Goal: Information Seeking & Learning: Learn about a topic

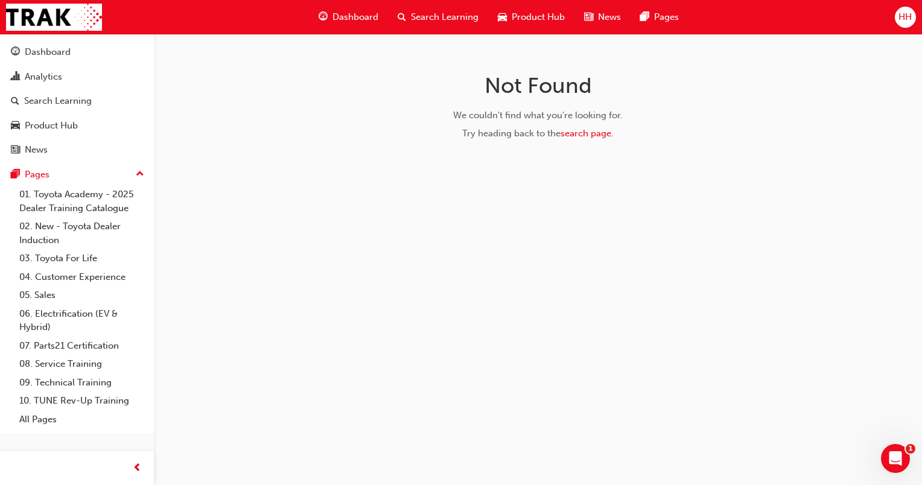
click at [442, 17] on span "Search Learning" at bounding box center [445, 17] width 68 height 14
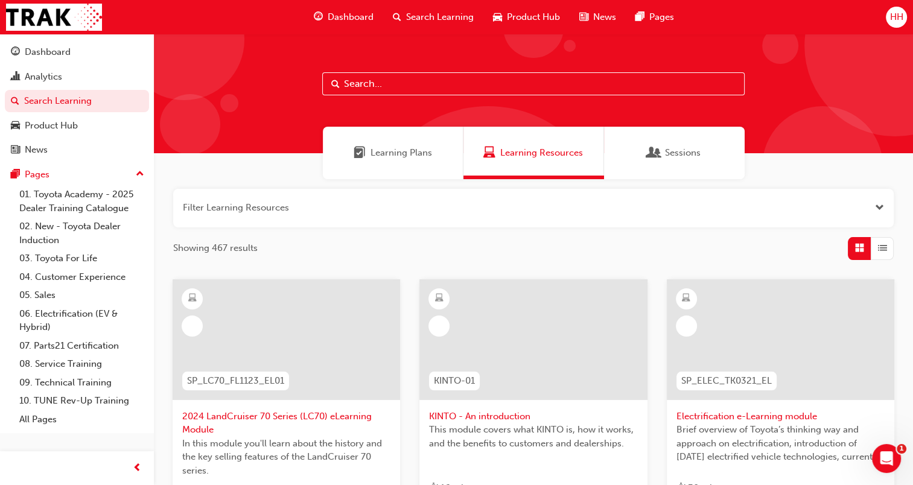
click at [378, 84] on input "text" at bounding box center [533, 83] width 422 height 23
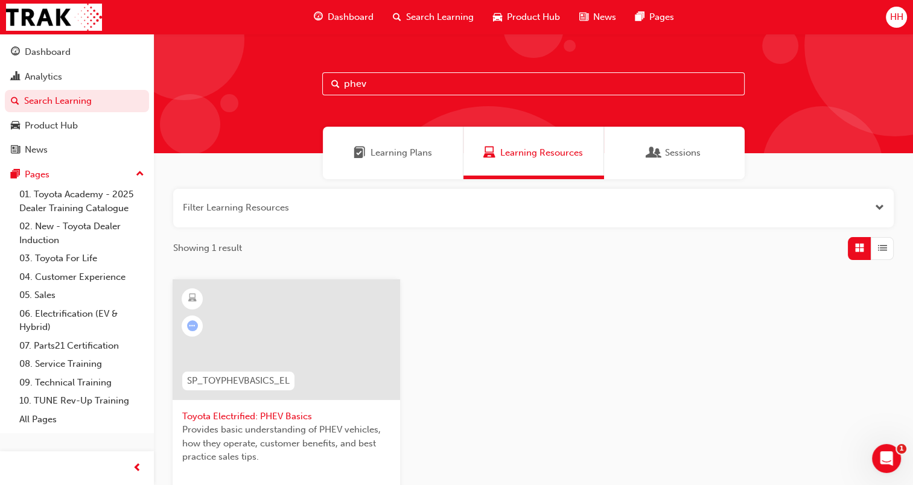
type input "phev"
click at [322, 305] on div at bounding box center [286, 339] width 227 height 121
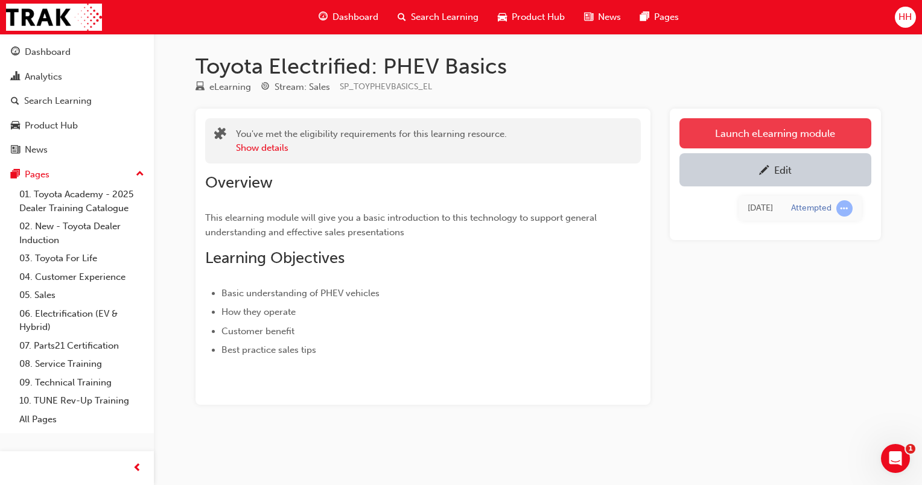
click at [721, 122] on link "Launch eLearning module" at bounding box center [775, 133] width 192 height 30
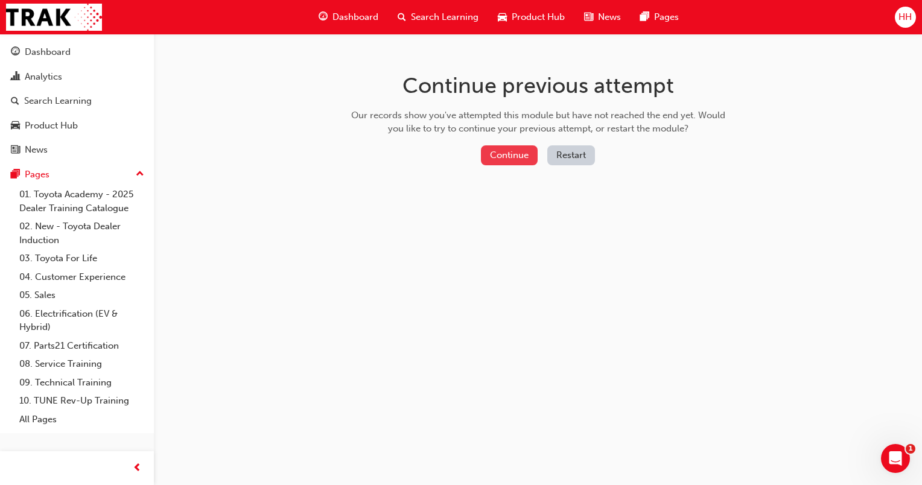
click at [526, 152] on button "Continue" at bounding box center [509, 155] width 57 height 20
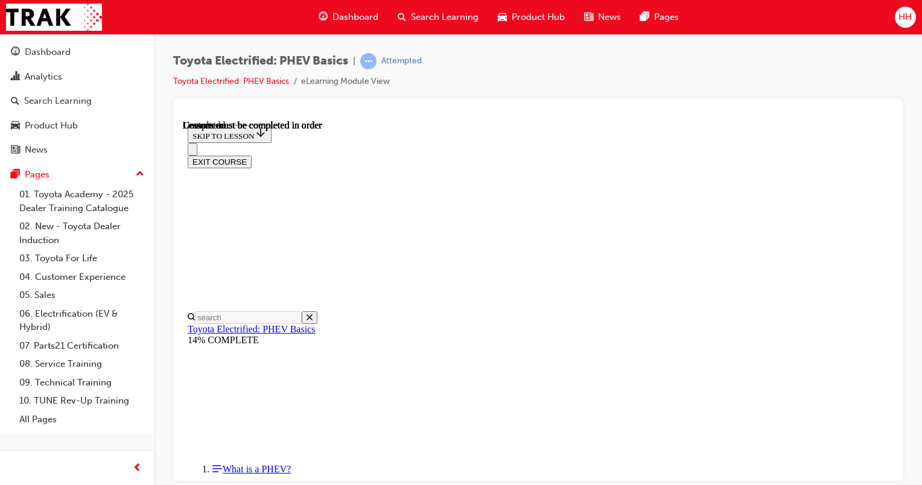
scroll to position [855, 0]
drag, startPoint x: 887, startPoint y: 179, endPoint x: 1093, endPoint y: 431, distance: 326.3
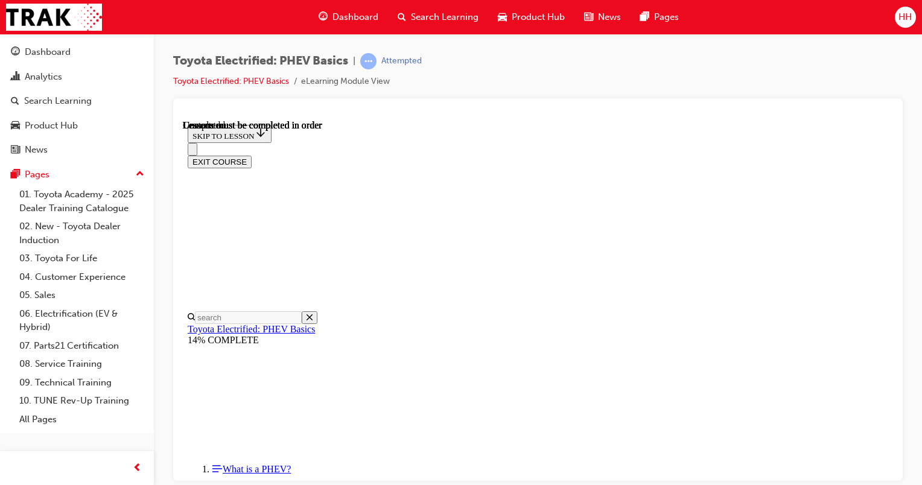
scroll to position [1228, 0]
drag, startPoint x: 886, startPoint y: 300, endPoint x: 1085, endPoint y: 482, distance: 270.4
drag, startPoint x: 903, startPoint y: 363, endPoint x: 915, endPoint y: 396, distance: 35.3
click at [915, 396] on div "Toyota Electrified: PHEV Basics | Attempted Toyota Electrified: PHEV Basics eLe…" at bounding box center [538, 244] width 768 height 421
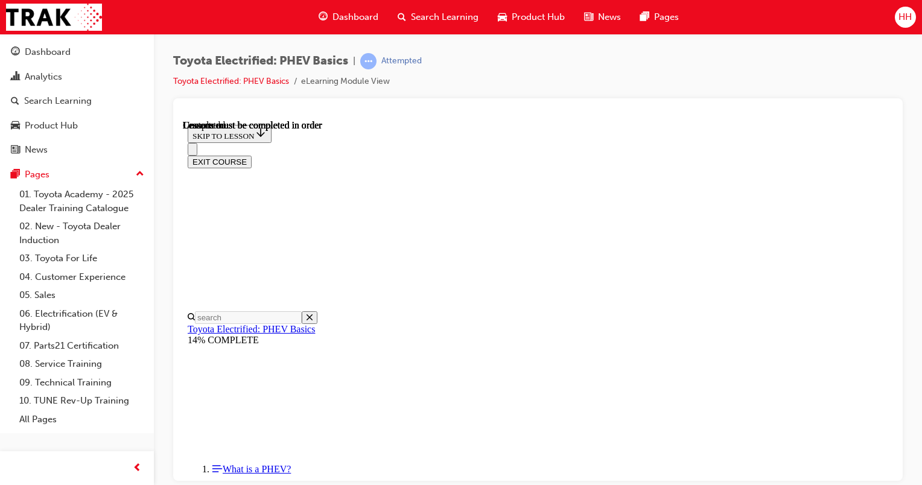
drag, startPoint x: 885, startPoint y: 378, endPoint x: 1078, endPoint y: 540, distance: 251.8
drag, startPoint x: 883, startPoint y: 436, endPoint x: 1076, endPoint y: 590, distance: 246.8
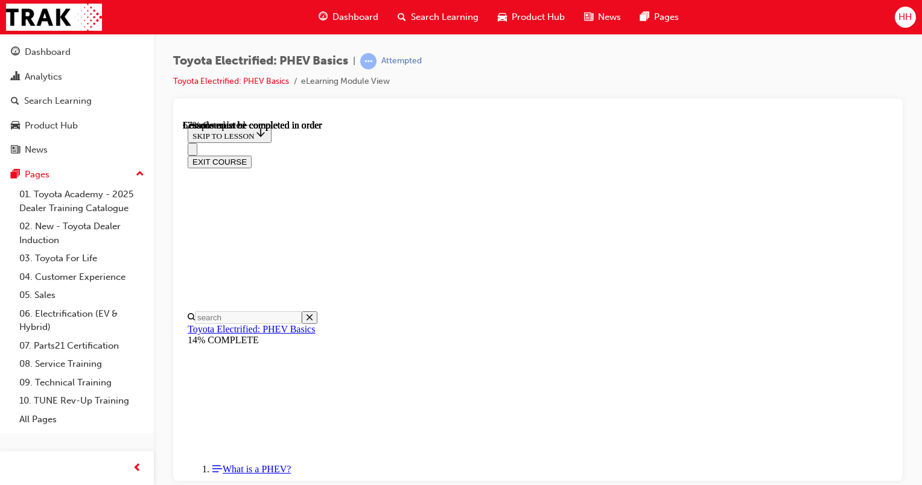
scroll to position [276, 0]
drag, startPoint x: 888, startPoint y: 276, endPoint x: 1085, endPoint y: 489, distance: 290.3
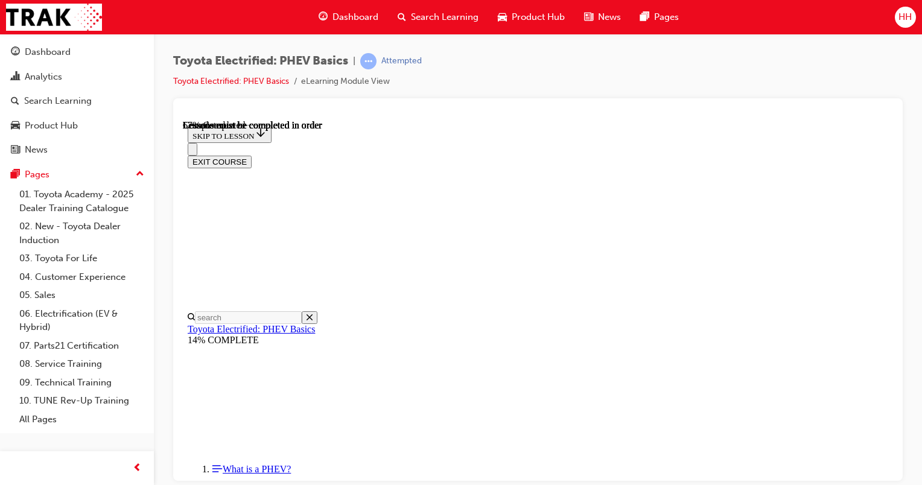
drag, startPoint x: 883, startPoint y: 354, endPoint x: 1088, endPoint y: 578, distance: 303.2
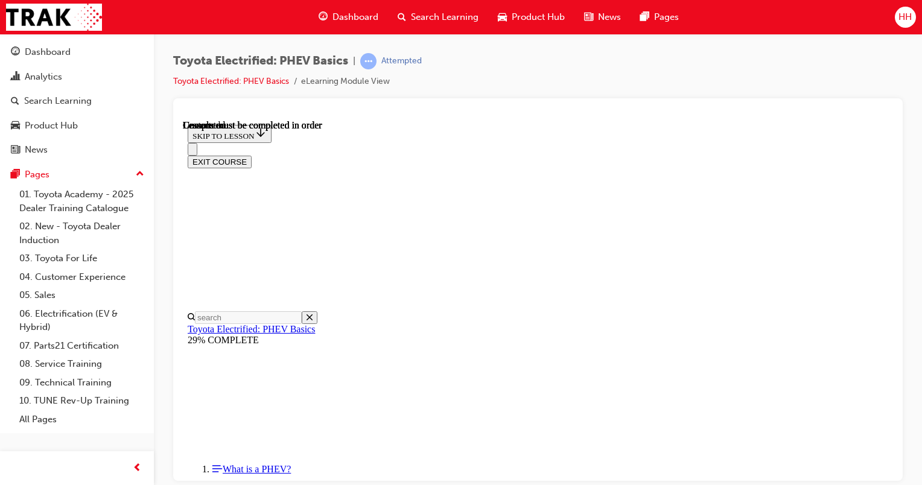
drag, startPoint x: 891, startPoint y: 250, endPoint x: 1088, endPoint y: 430, distance: 266.9
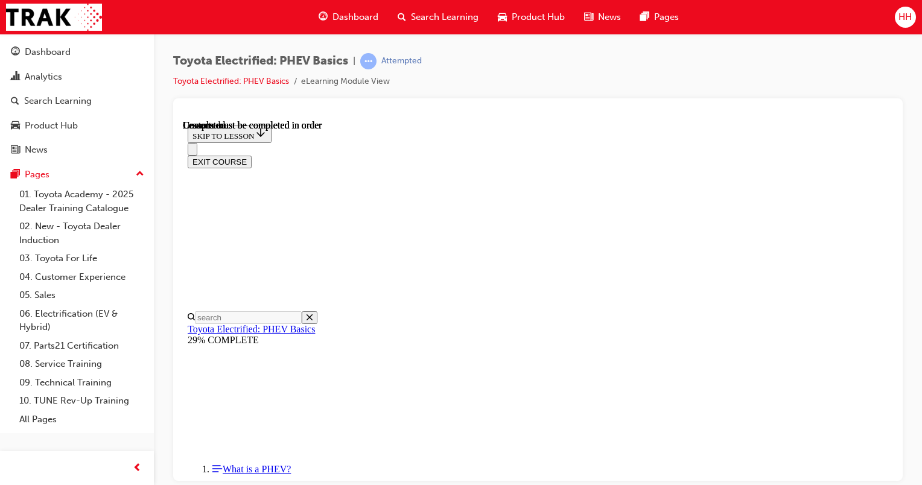
scroll to position [334, 0]
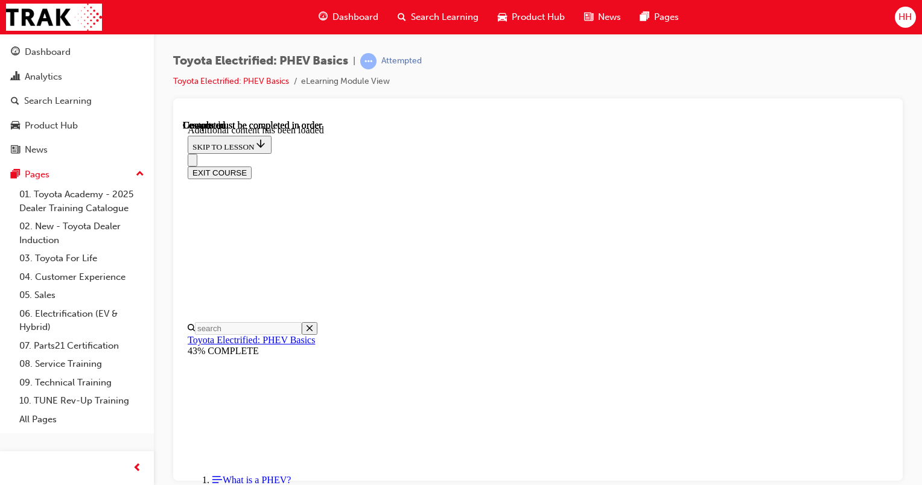
scroll to position [337, 0]
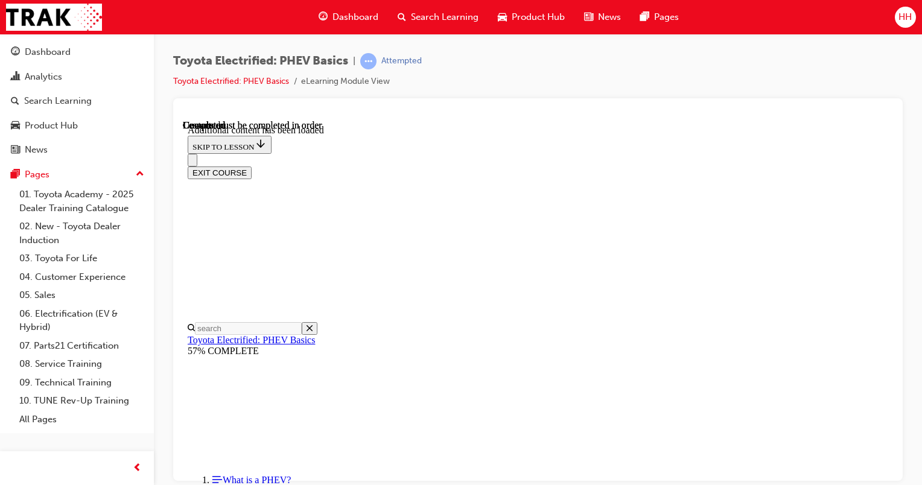
drag, startPoint x: 886, startPoint y: 253, endPoint x: 1081, endPoint y: 457, distance: 282.9
drag, startPoint x: 888, startPoint y: 277, endPoint x: 1095, endPoint y: 498, distance: 302.7
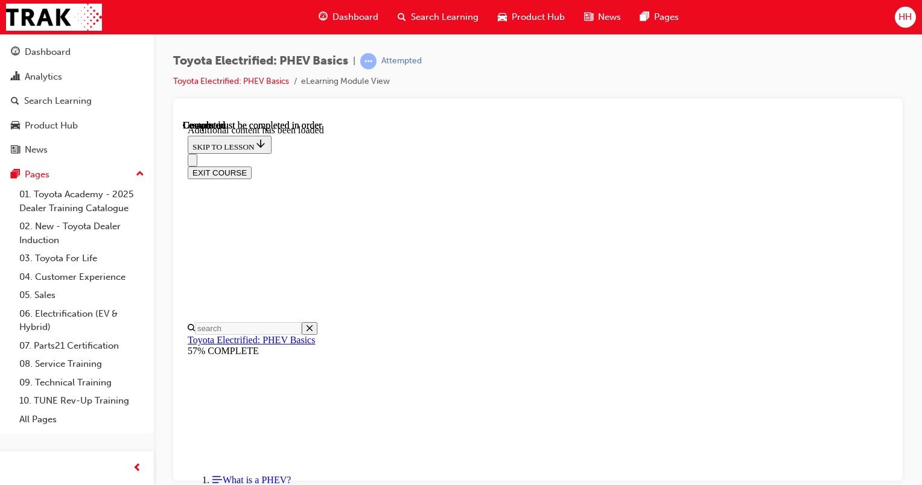
scroll to position [1093, 0]
drag, startPoint x: 886, startPoint y: 369, endPoint x: 1076, endPoint y: 525, distance: 245.6
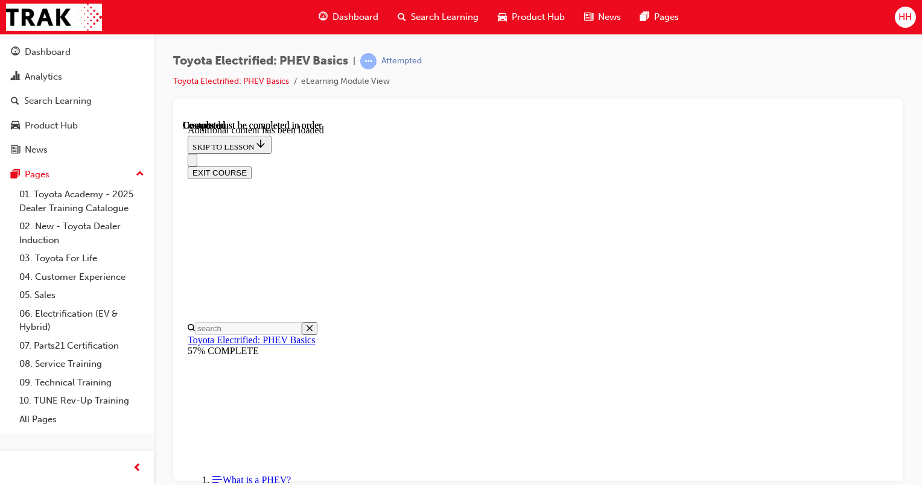
drag, startPoint x: 884, startPoint y: 380, endPoint x: 1077, endPoint y: 550, distance: 257.8
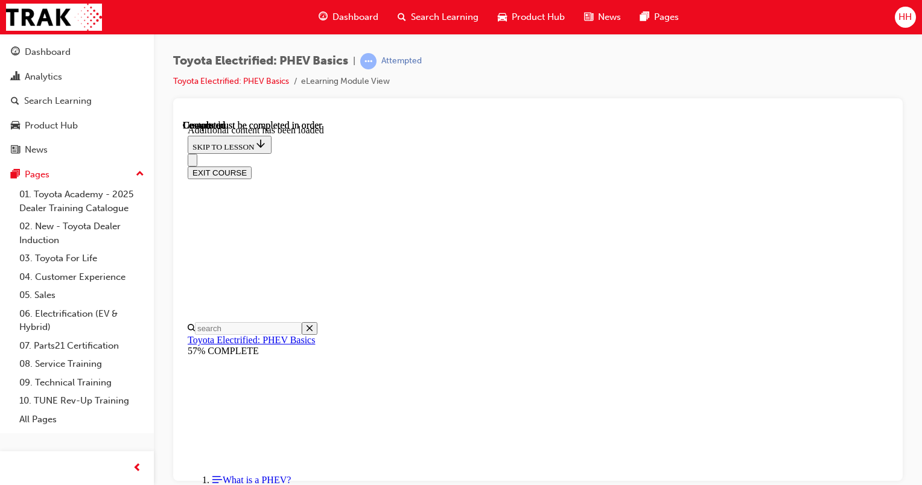
drag, startPoint x: 886, startPoint y: 415, endPoint x: 1076, endPoint y: 561, distance: 240.2
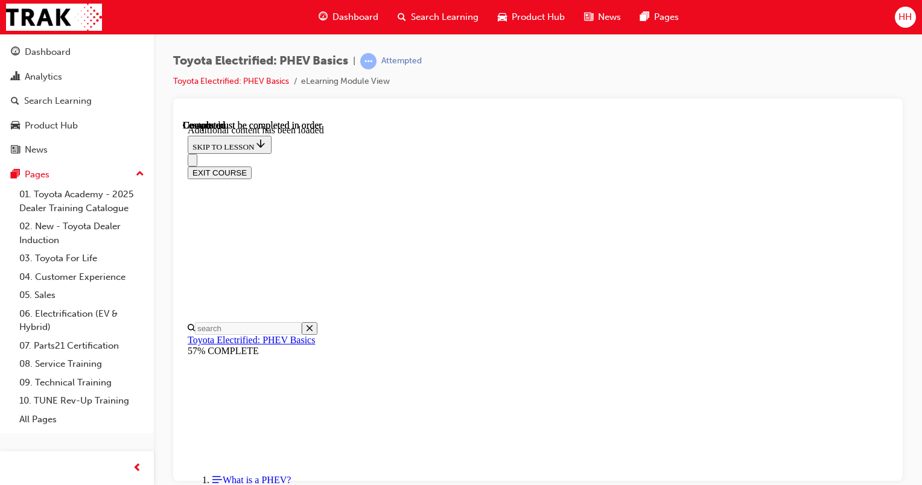
drag, startPoint x: 891, startPoint y: 430, endPoint x: 1084, endPoint y: 583, distance: 247.0
drag, startPoint x: 886, startPoint y: 431, endPoint x: 1076, endPoint y: 593, distance: 249.5
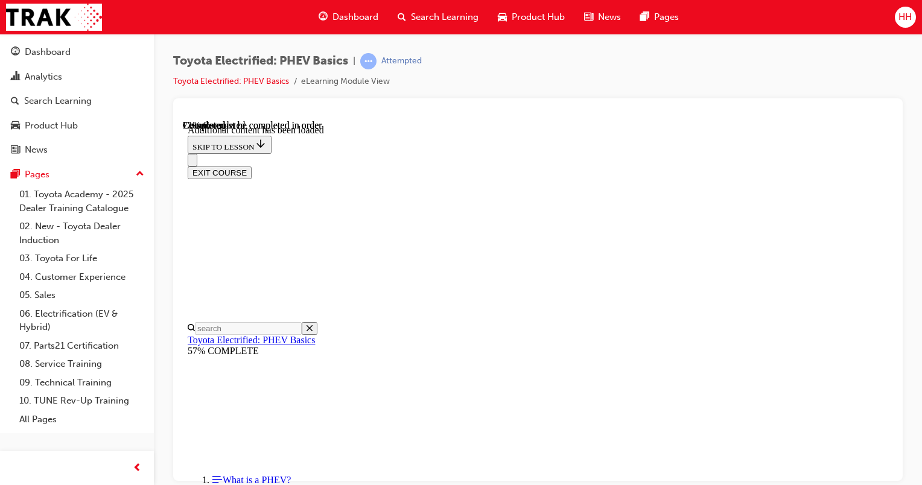
scroll to position [617, 0]
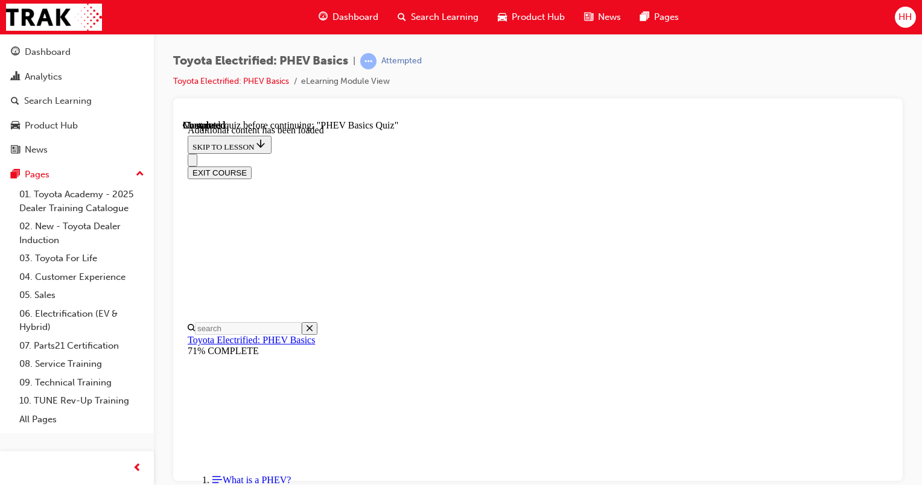
radio input "true"
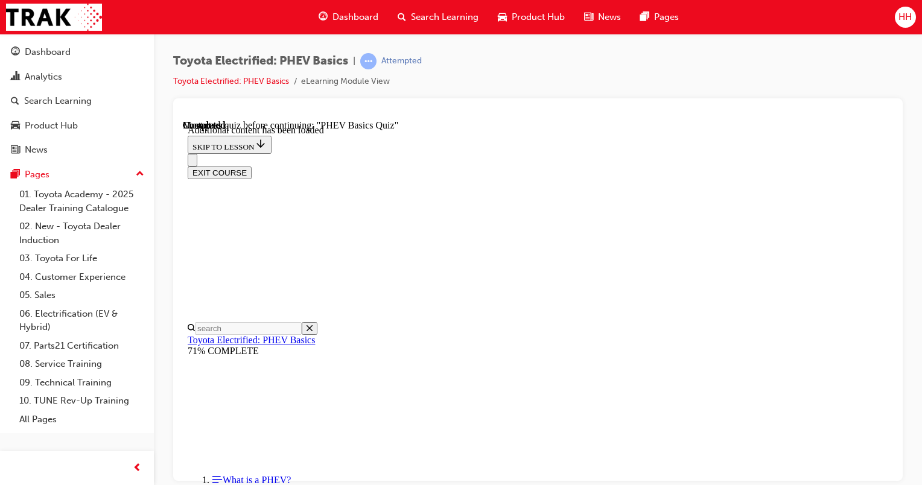
drag, startPoint x: 897, startPoint y: 282, endPoint x: 899, endPoint y: 294, distance: 12.2
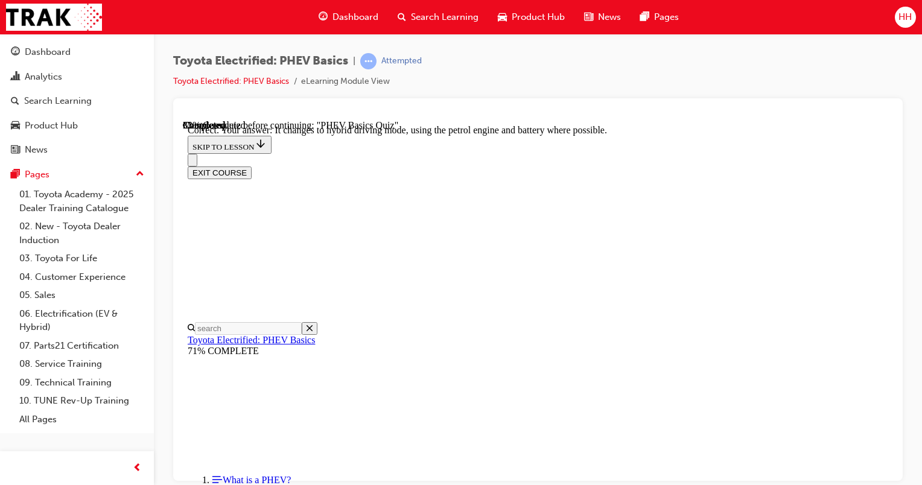
click at [899, 294] on div at bounding box center [537, 289] width 729 height 383
radio input "true"
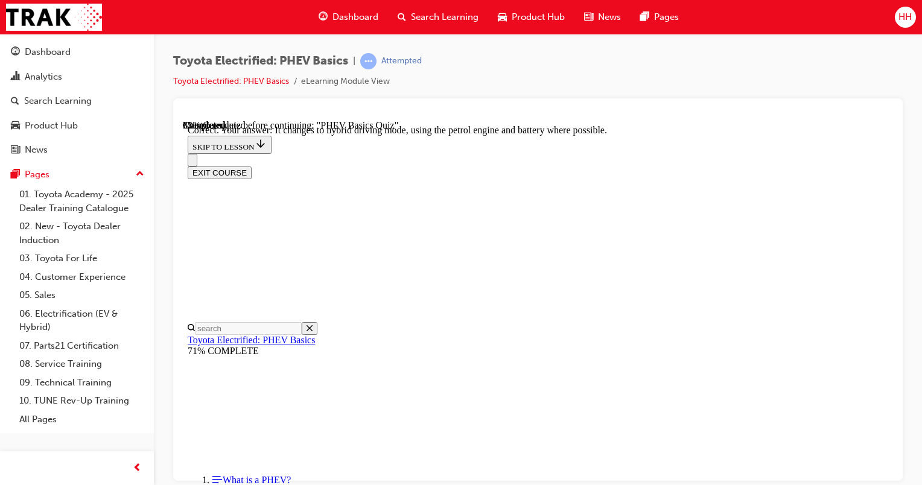
scroll to position [265, 0]
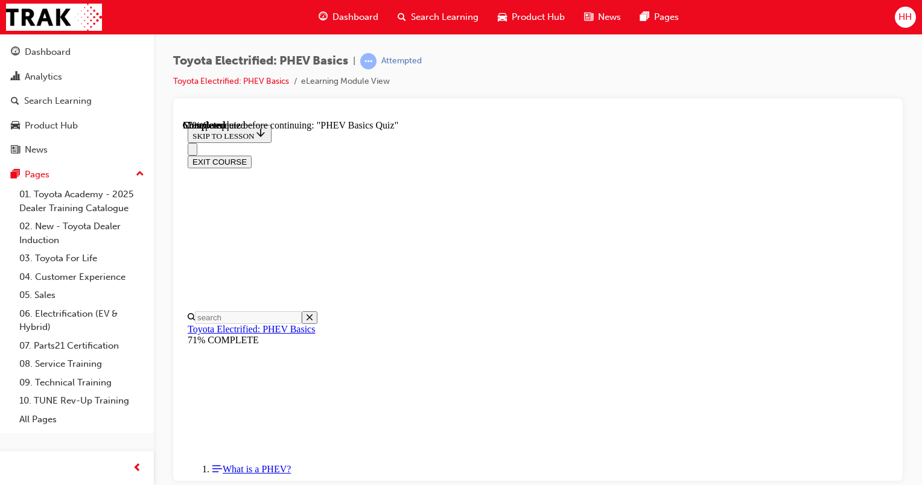
scroll to position [121, 0]
radio input "true"
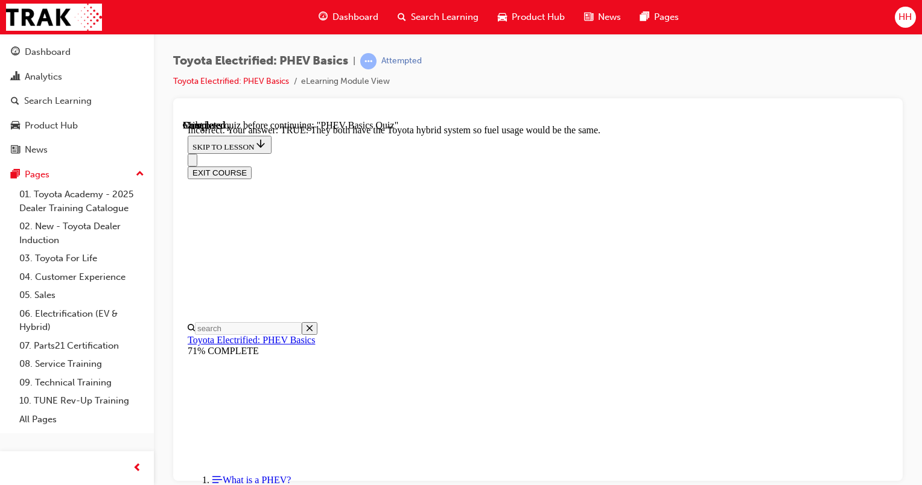
scroll to position [309, 0]
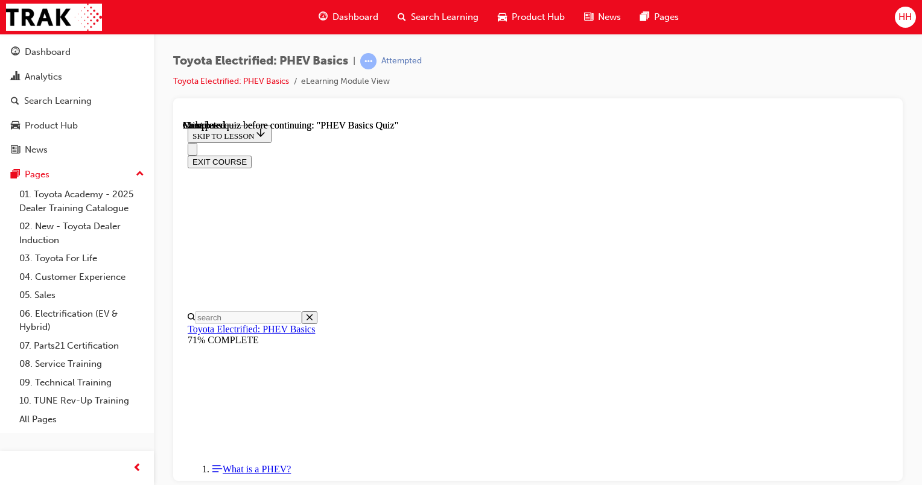
scroll to position [191, 0]
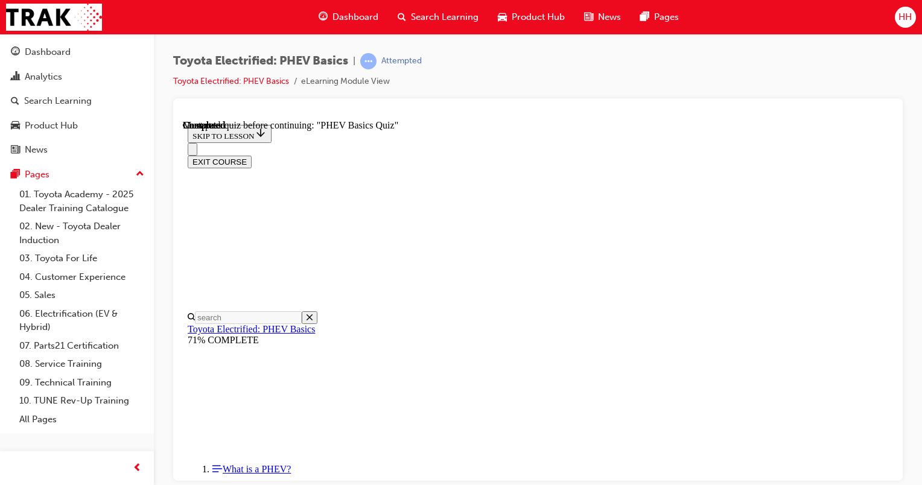
radio input "true"
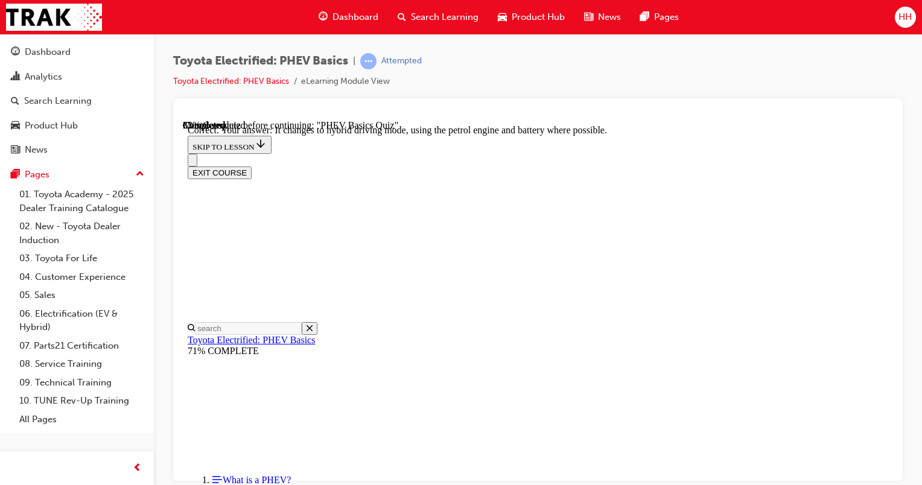
scroll to position [219, 0]
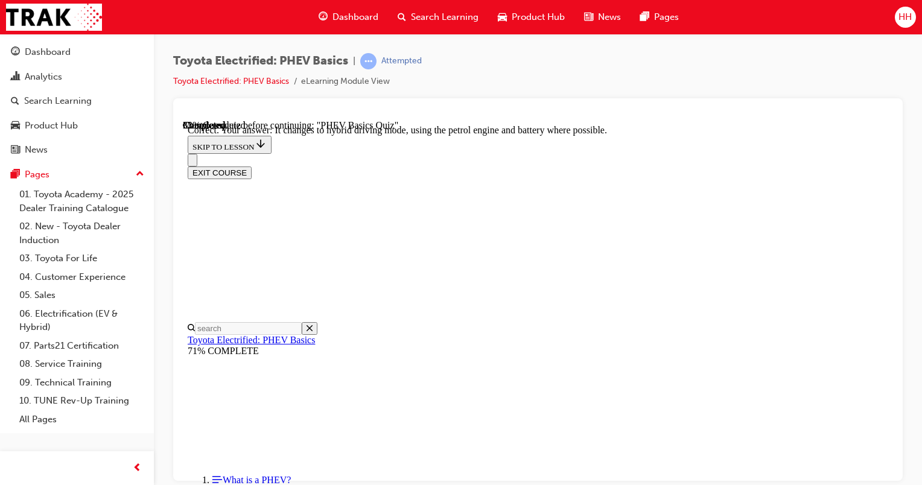
radio input "true"
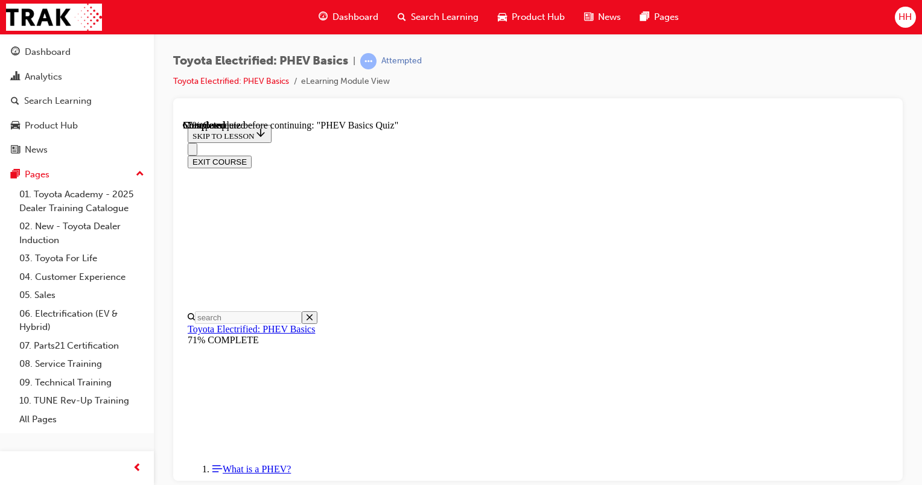
scroll to position [136, 0]
radio input "true"
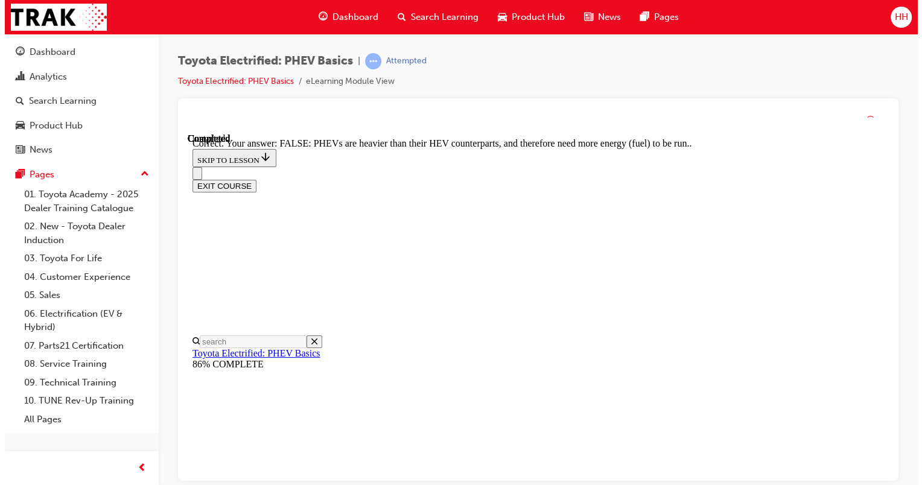
scroll to position [309, 0]
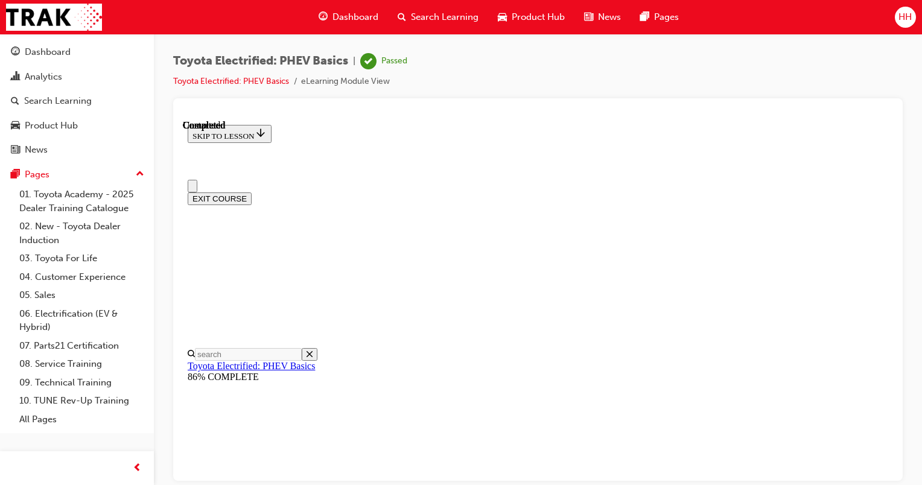
scroll to position [291, 0]
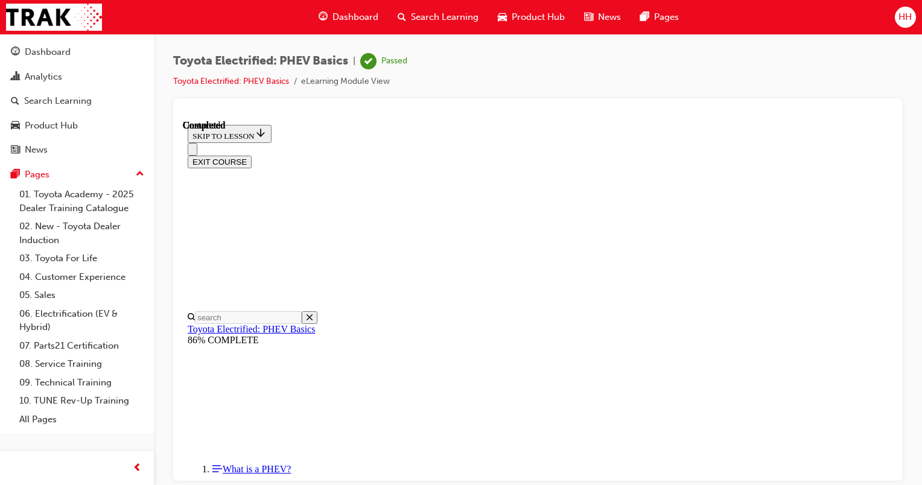
drag, startPoint x: 886, startPoint y: 342, endPoint x: 1076, endPoint y: 513, distance: 256.8
drag, startPoint x: 894, startPoint y: 394, endPoint x: 894, endPoint y: 415, distance: 21.1
click at [894, 415] on div at bounding box center [537, 289] width 729 height 383
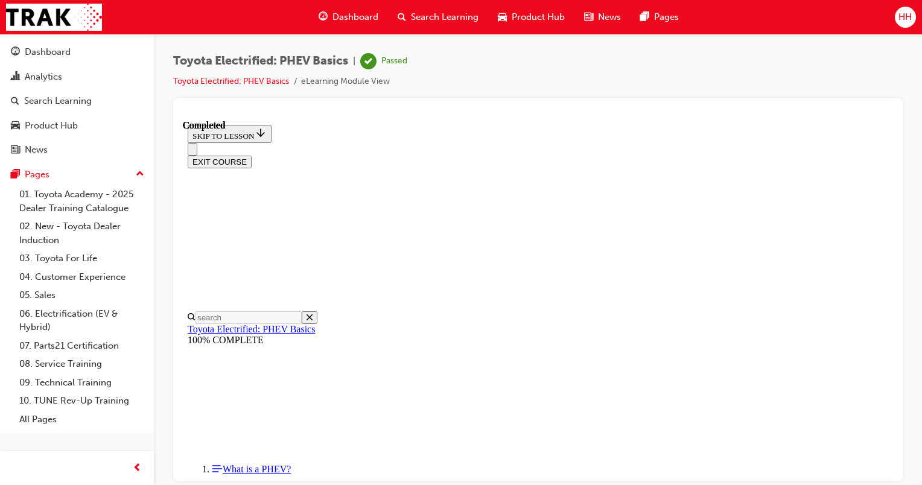
scroll to position [189, 0]
drag, startPoint x: 897, startPoint y: 449, endPoint x: 900, endPoint y: 466, distance: 17.2
click at [900, 466] on div at bounding box center [537, 289] width 729 height 383
drag, startPoint x: 886, startPoint y: 398, endPoint x: 1076, endPoint y: 576, distance: 260.0
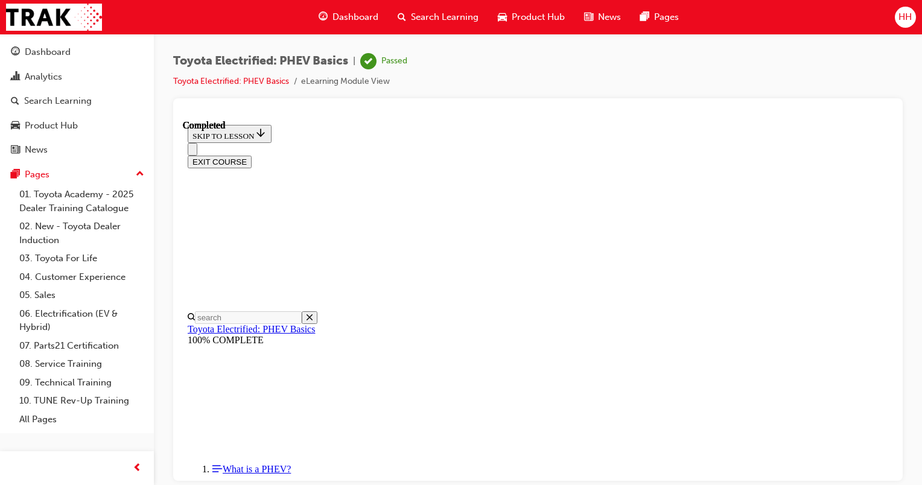
click at [252, 155] on button "EXIT COURSE" at bounding box center [220, 161] width 64 height 13
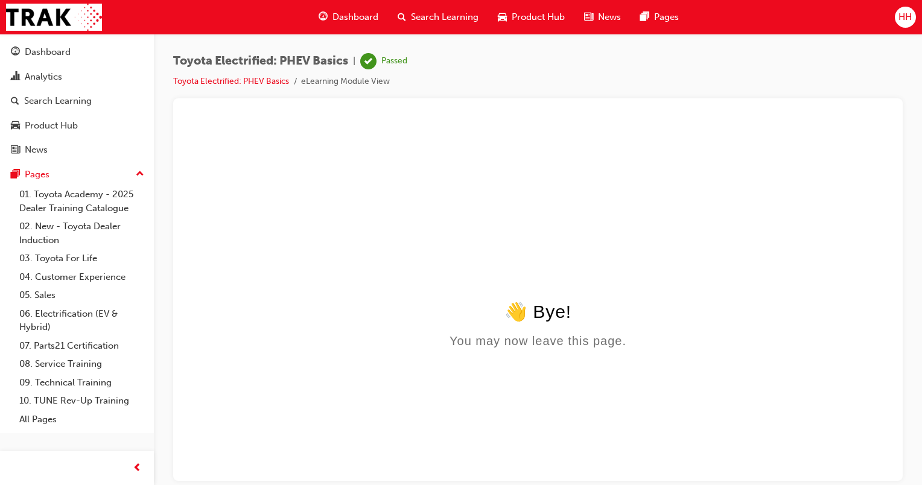
scroll to position [0, 0]
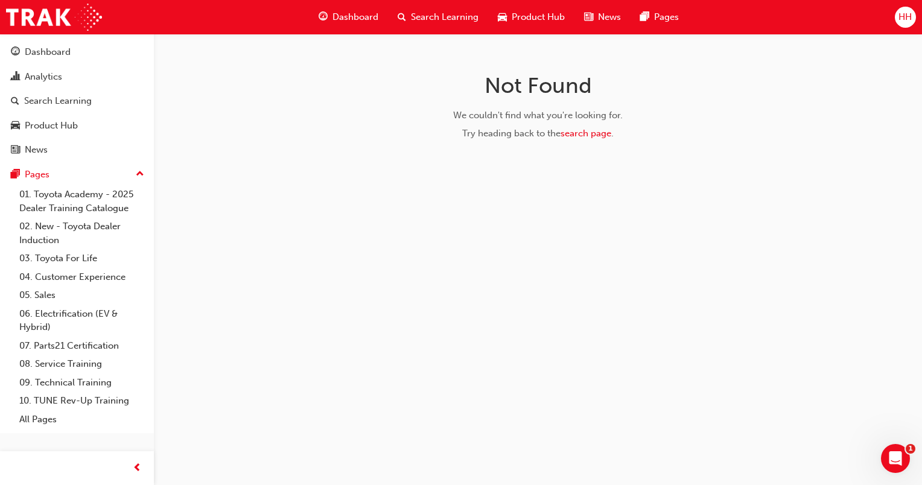
click at [435, 20] on span "Search Learning" at bounding box center [445, 17] width 68 height 14
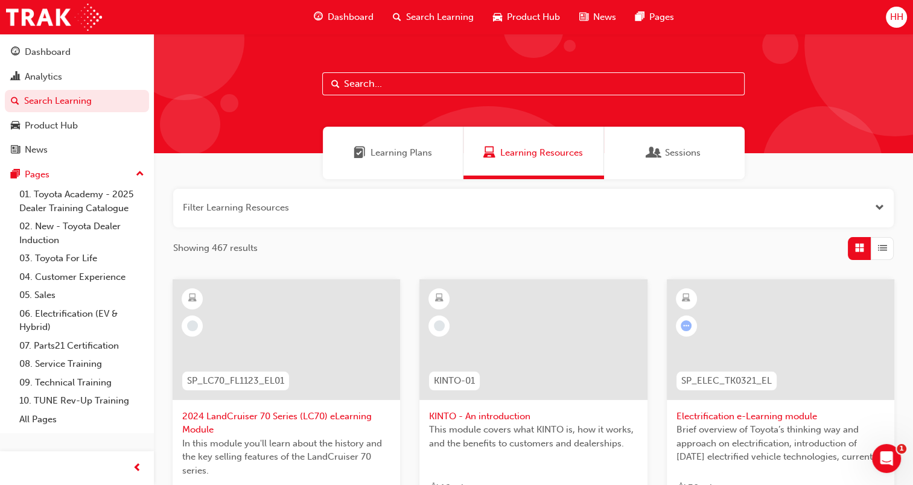
click at [370, 84] on input "text" at bounding box center [533, 83] width 422 height 23
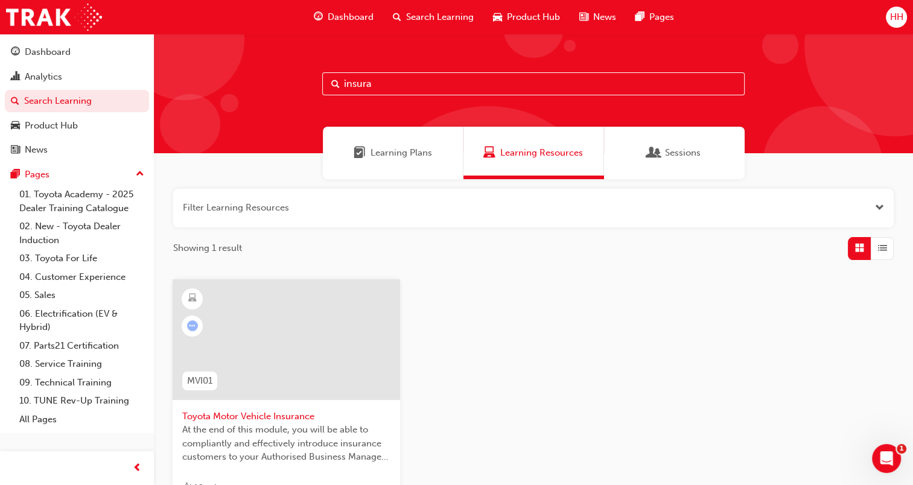
scroll to position [180, 0]
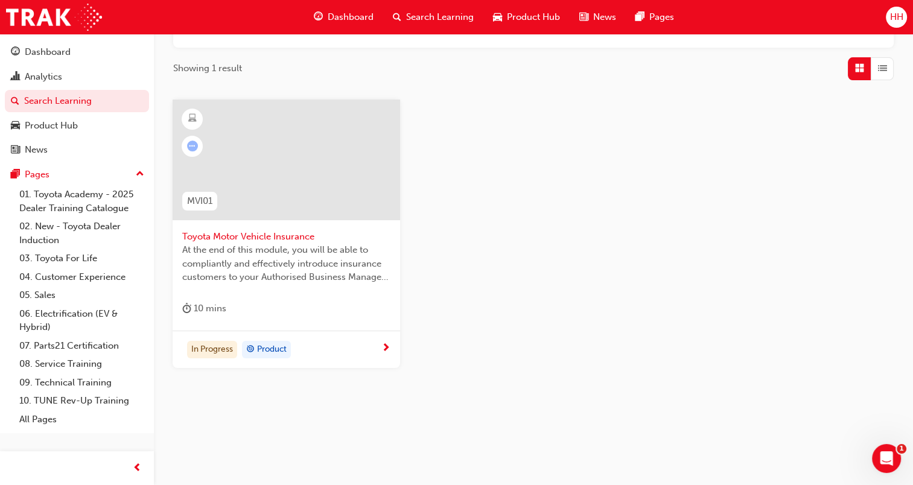
type input "insura"
click at [278, 297] on div "Toyota Motor Vehicle Insurance At the end of this module, you will be able to c…" at bounding box center [286, 215] width 227 height 231
